Goal: Navigation & Orientation: Find specific page/section

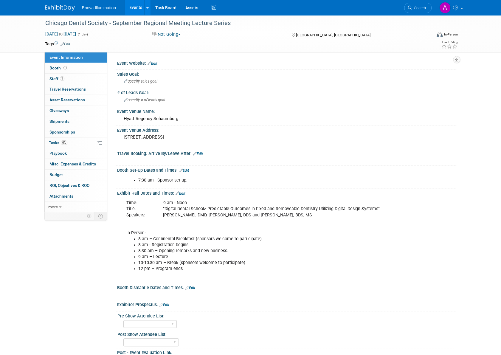
click at [54, 5] on img at bounding box center [60, 8] width 30 height 6
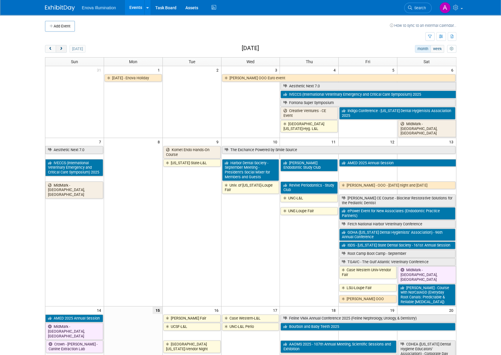
click at [61, 51] on button "next" at bounding box center [61, 49] width 11 height 8
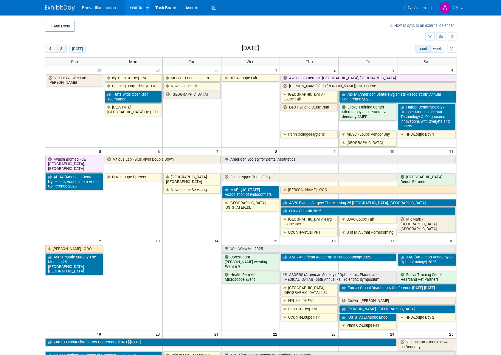
click at [61, 50] on span "next" at bounding box center [61, 49] width 4 height 4
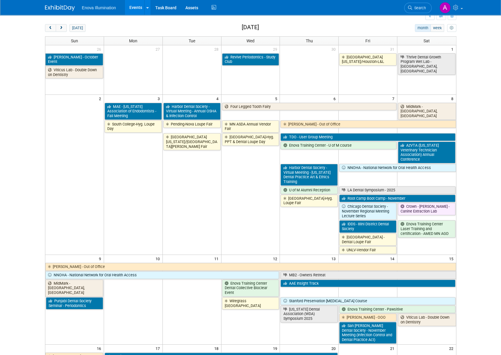
scroll to position [30, 0]
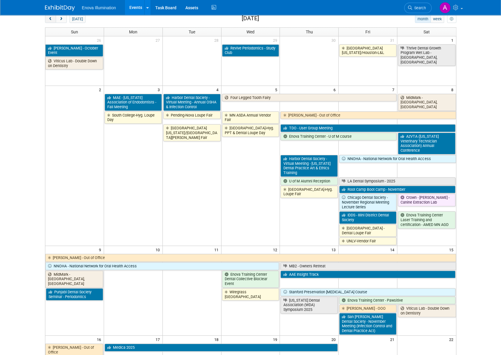
click at [50, 19] on span "prev" at bounding box center [50, 19] width 4 height 4
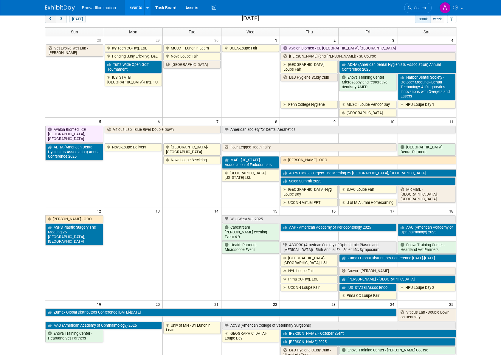
click at [50, 19] on span "prev" at bounding box center [50, 19] width 4 height 4
